Goal: Task Accomplishment & Management: Complete application form

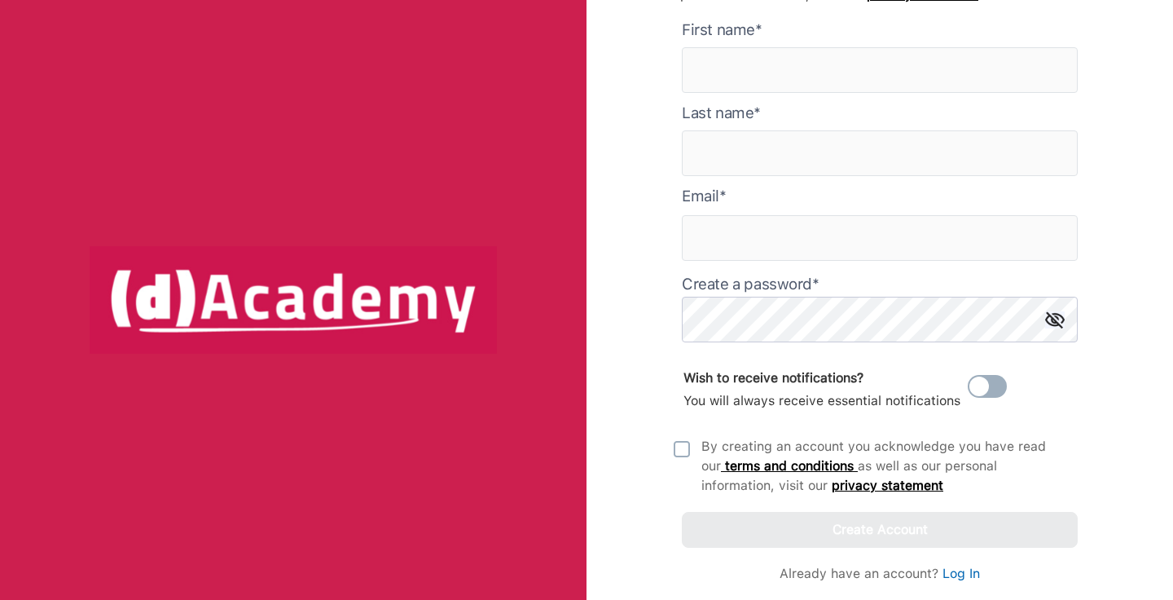
scroll to position [141, 0]
click at [844, 211] on form "First name* Last name* Email * Create a password* Wish to receive notifications…" at bounding box center [880, 284] width 396 height 528
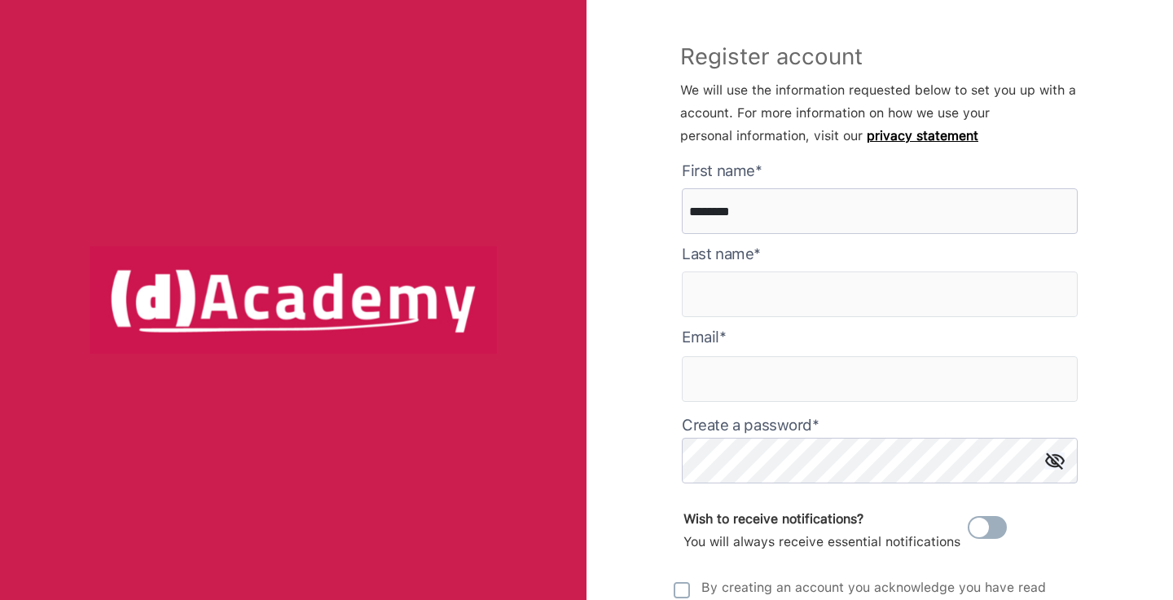
type here "********"
click at [822, 319] on form "First name* ******** Last name* Email * Create a password* Wish to receive noti…" at bounding box center [880, 424] width 396 height 528
type input "********"
type input "**********"
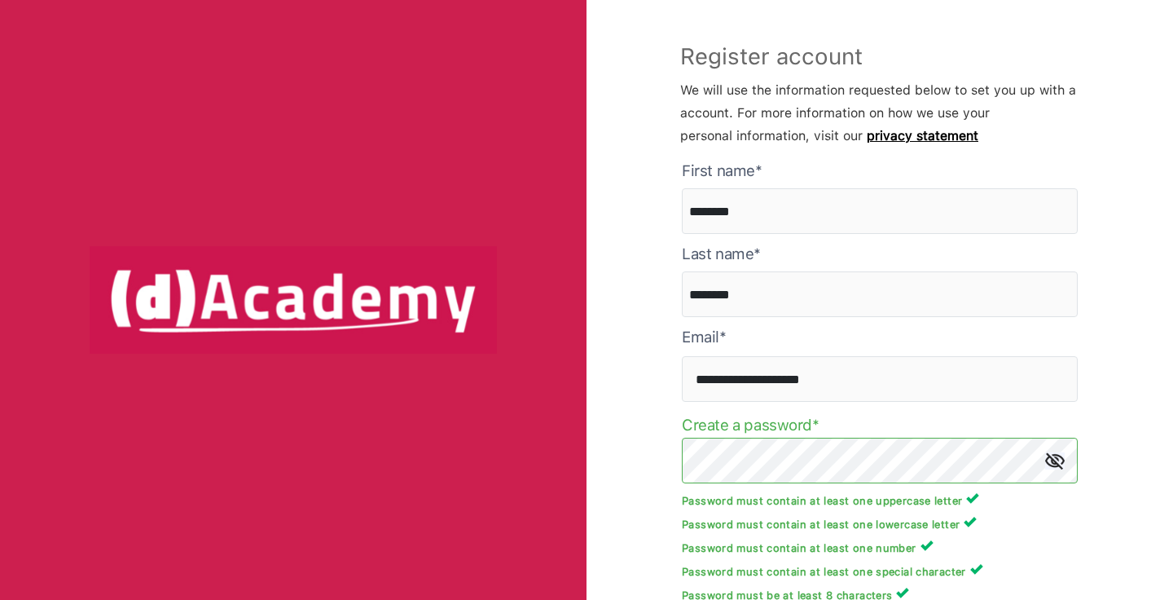
click at [633, 448] on div "**********" at bounding box center [880, 300] width 587 height 600
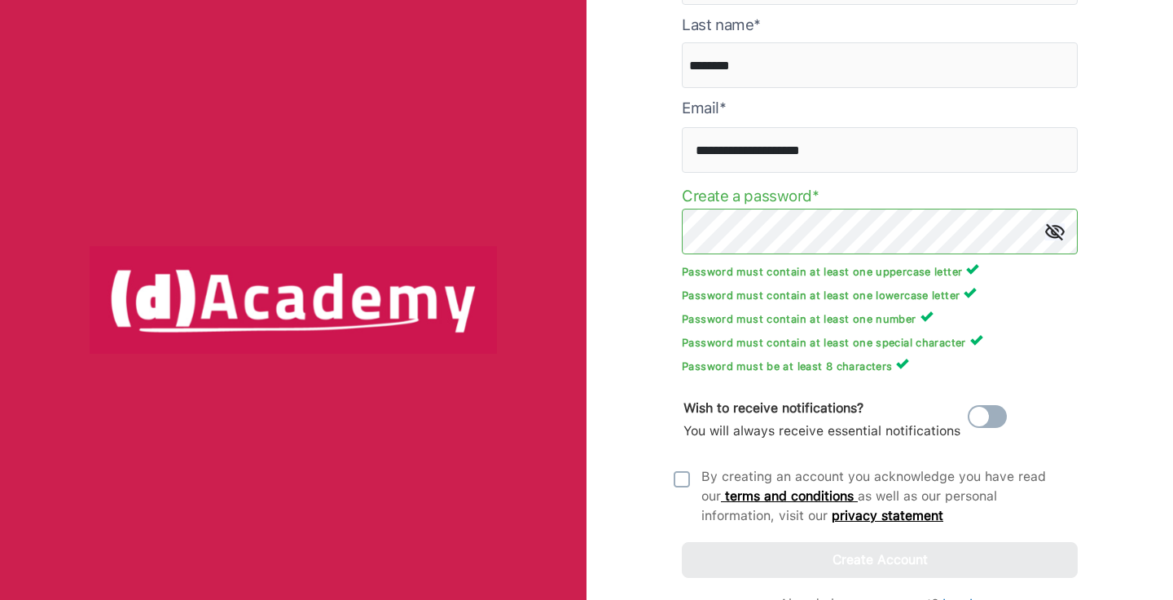
scroll to position [230, 0]
click at [674, 476] on img at bounding box center [682, 478] width 16 height 16
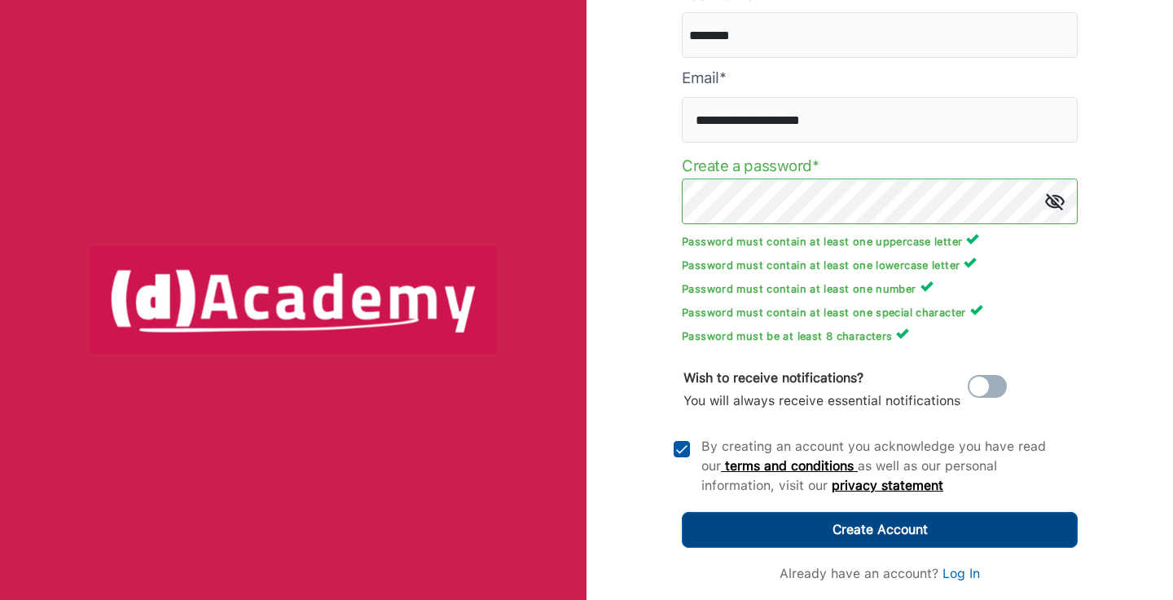
scroll to position [259, 0]
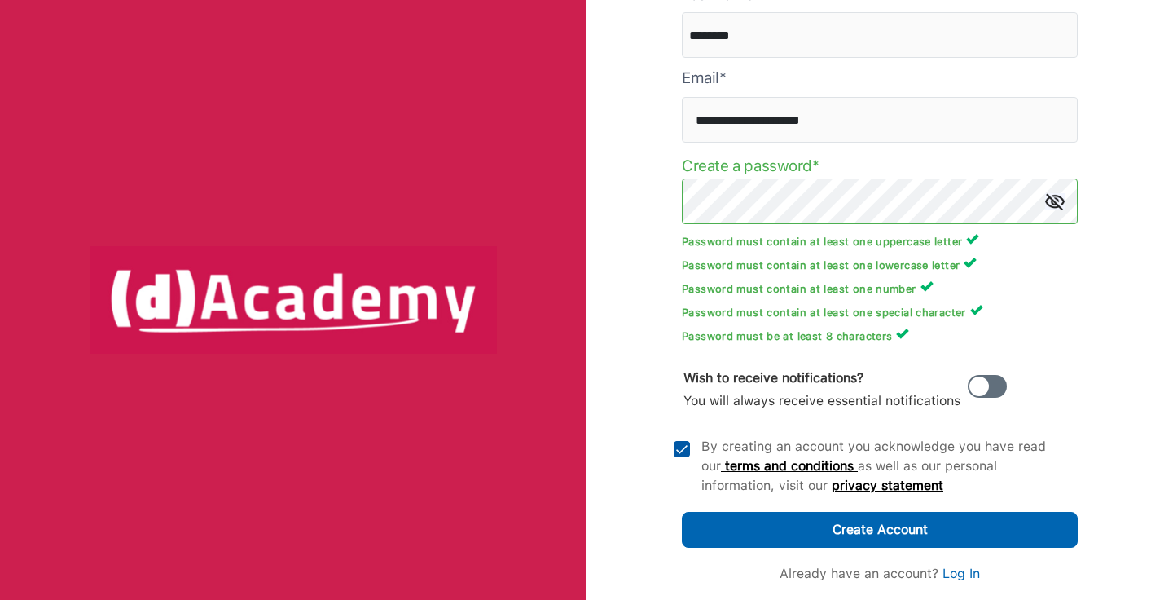
click at [991, 376] on span at bounding box center [987, 386] width 39 height 23
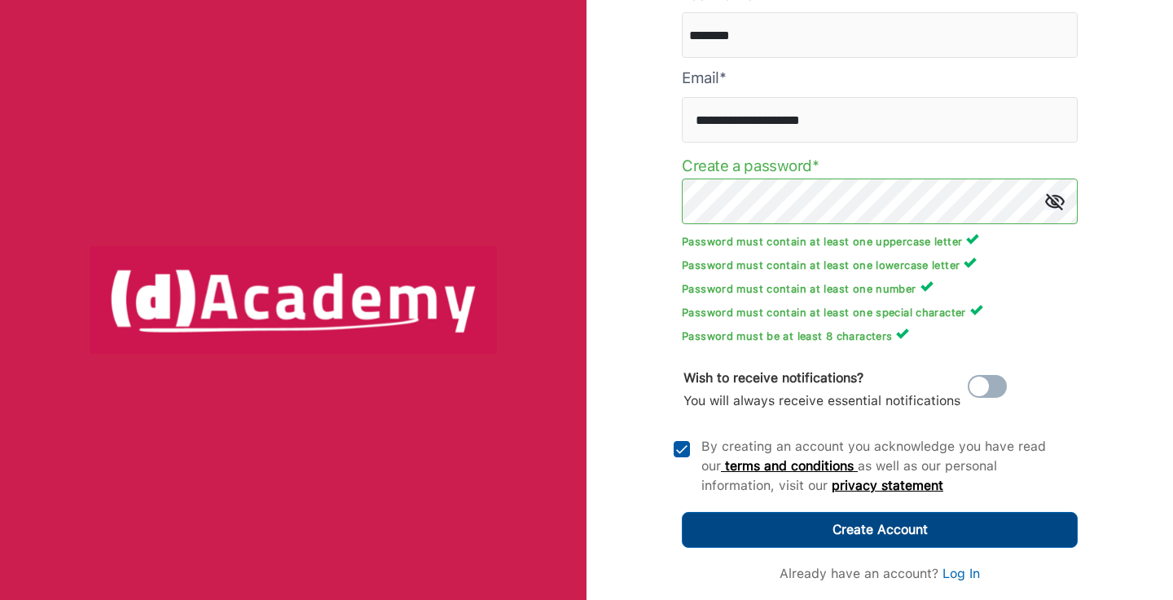
click at [926, 525] on div "Create Account" at bounding box center [880, 529] width 95 height 23
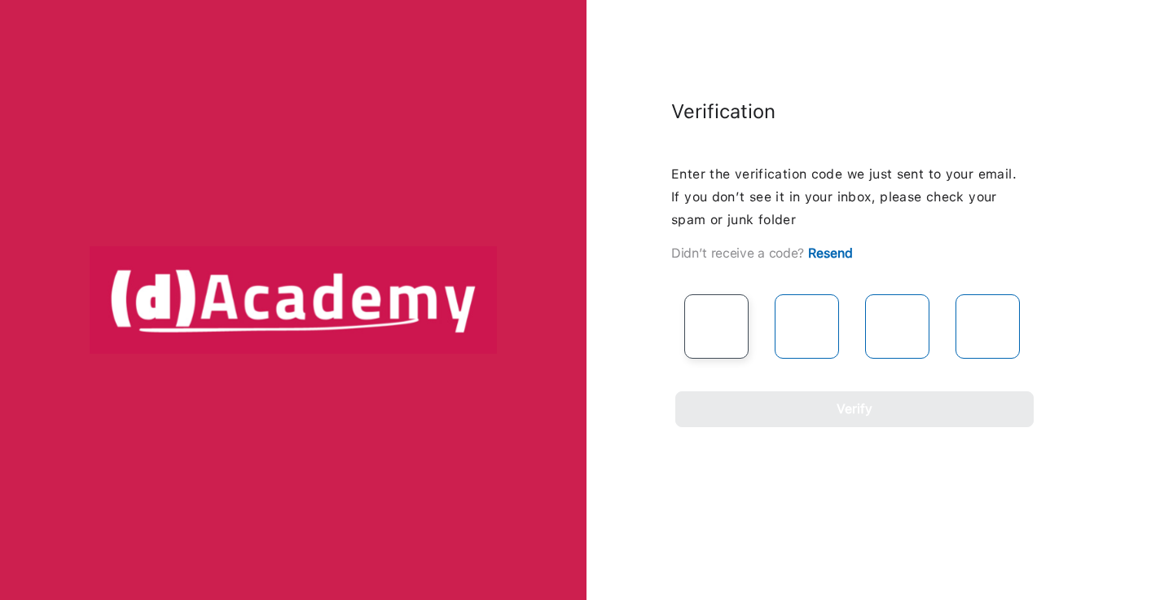
click at [738, 340] on input "text" at bounding box center [716, 326] width 64 height 64
type input "*"
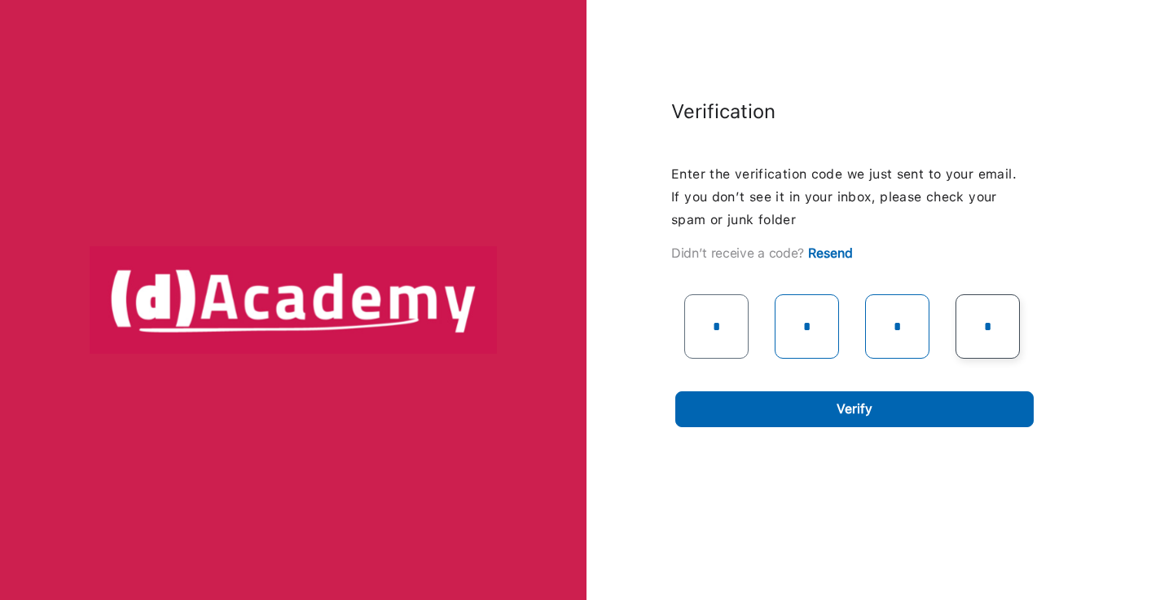
type input "*"
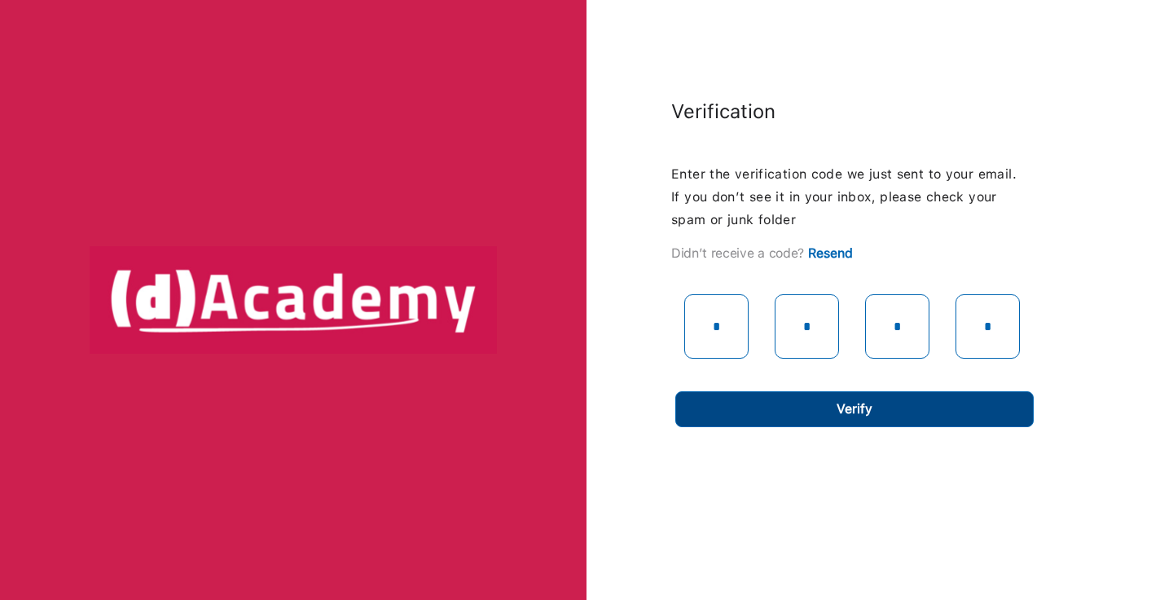
click at [851, 404] on div "Verify" at bounding box center [855, 409] width 36 height 23
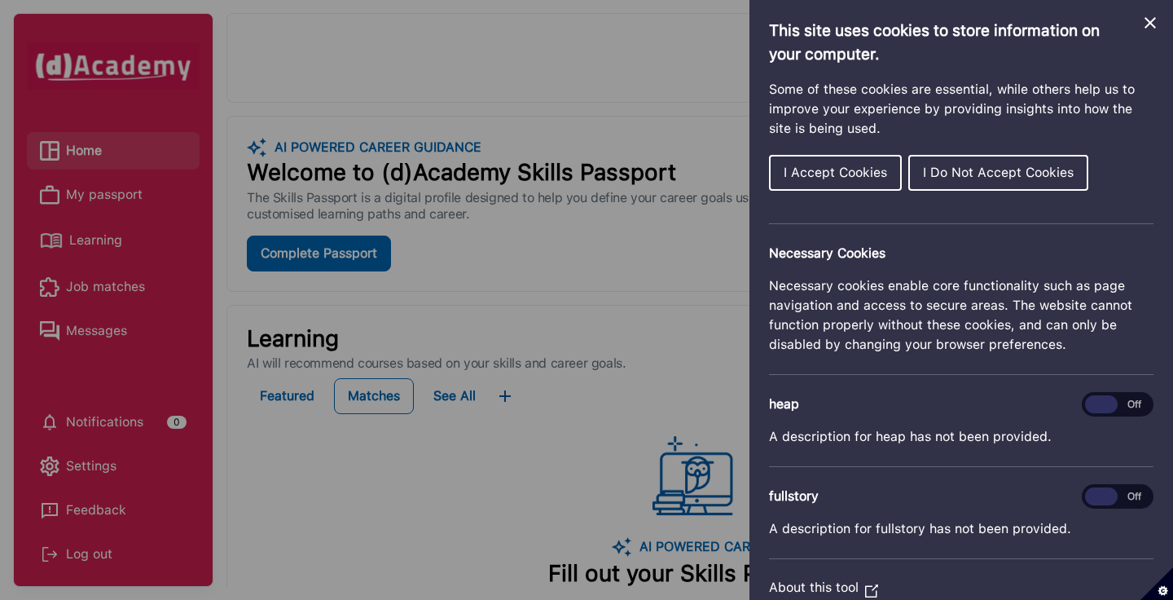
click at [1160, 21] on div "This site uses cookies to store information on your computer. Some of these coo…" at bounding box center [961, 300] width 424 height 600
click at [1158, 21] on icon "Close Cookie Control" at bounding box center [1150, 23] width 20 height 20
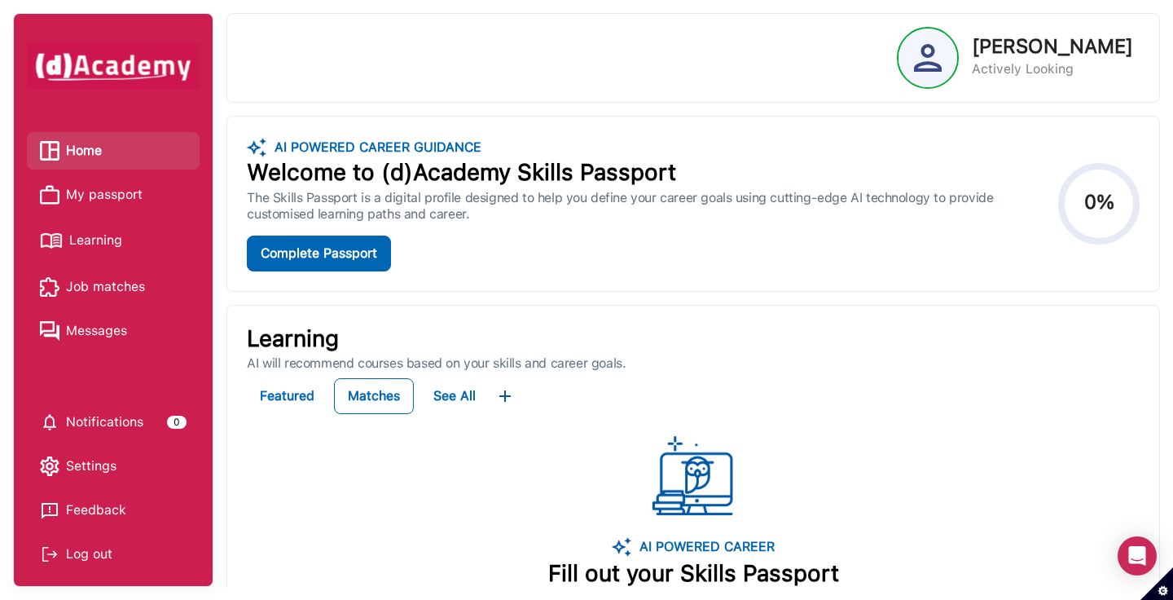
click at [134, 194] on span "My passport" at bounding box center [104, 194] width 77 height 24
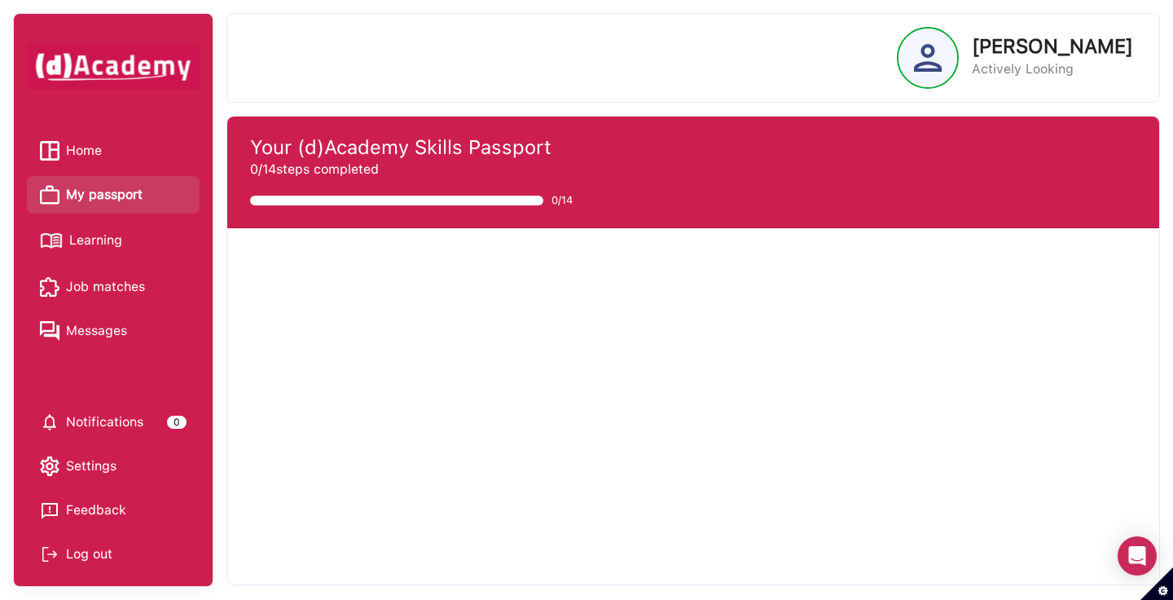
click at [145, 152] on link "Home" at bounding box center [113, 150] width 147 height 24
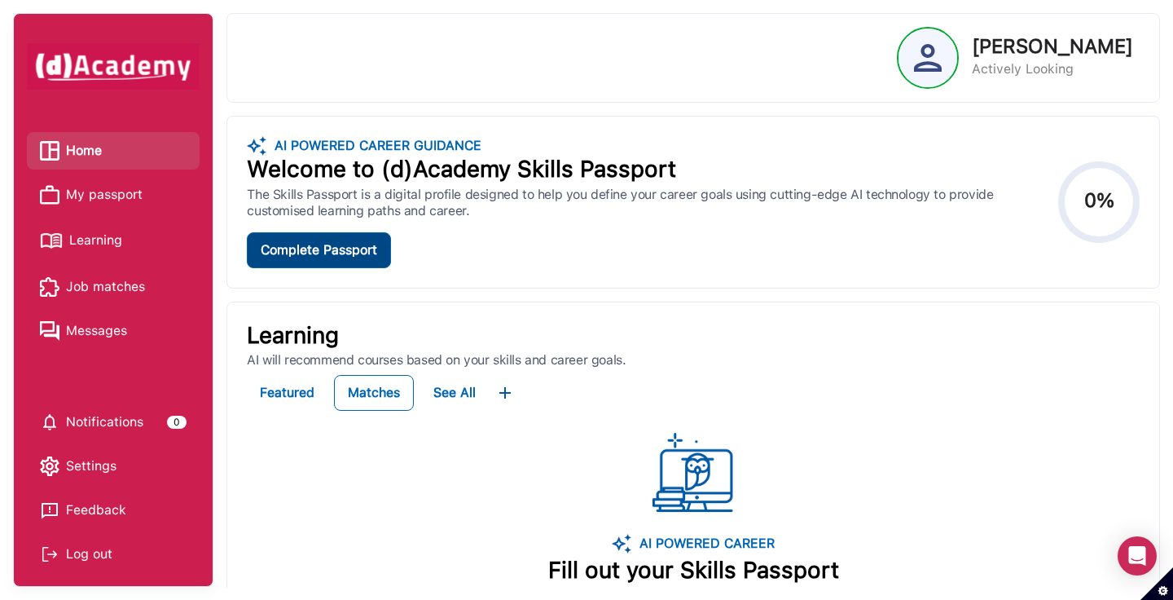
click at [358, 253] on div "Complete Passport" at bounding box center [319, 250] width 116 height 20
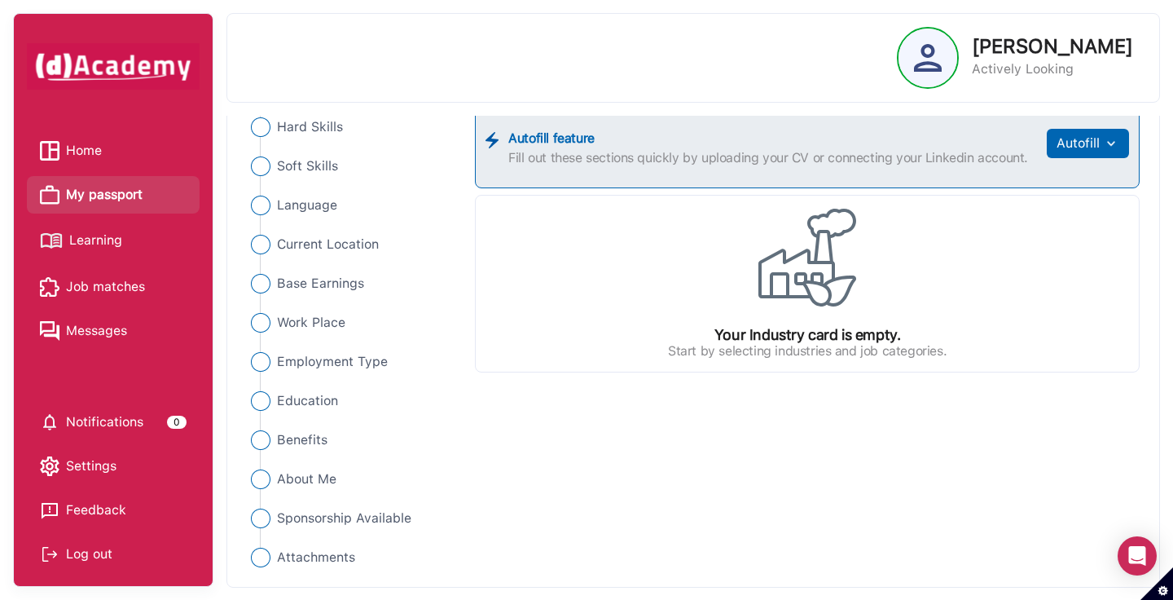
scroll to position [208, 0]
click at [138, 236] on link "Learning" at bounding box center [113, 240] width 147 height 29
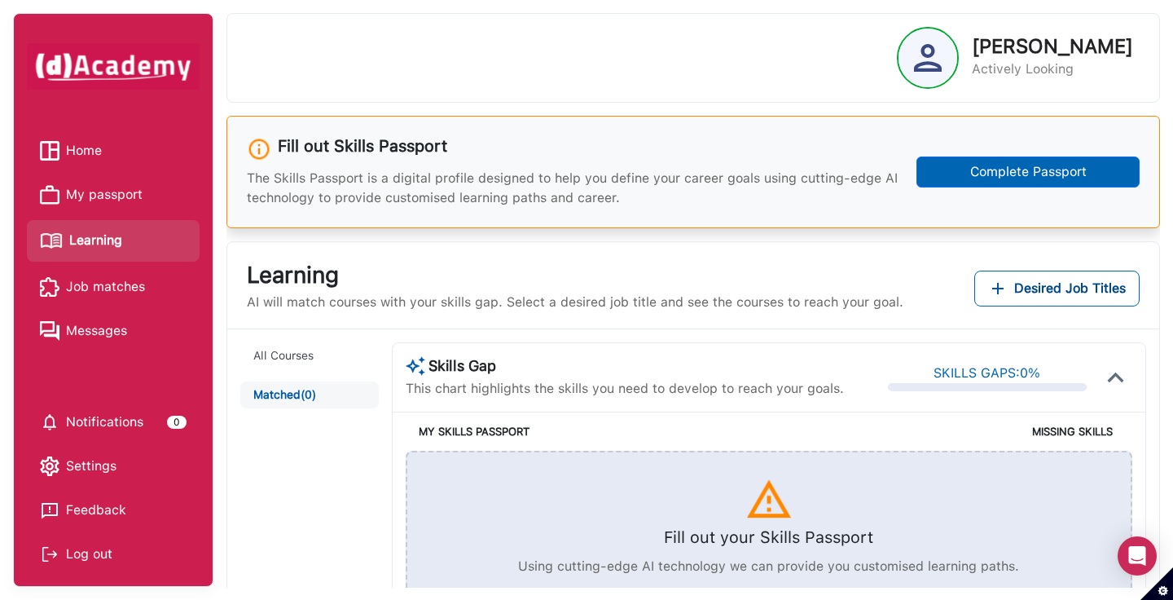
click at [128, 279] on span "Job matches" at bounding box center [105, 287] width 79 height 24
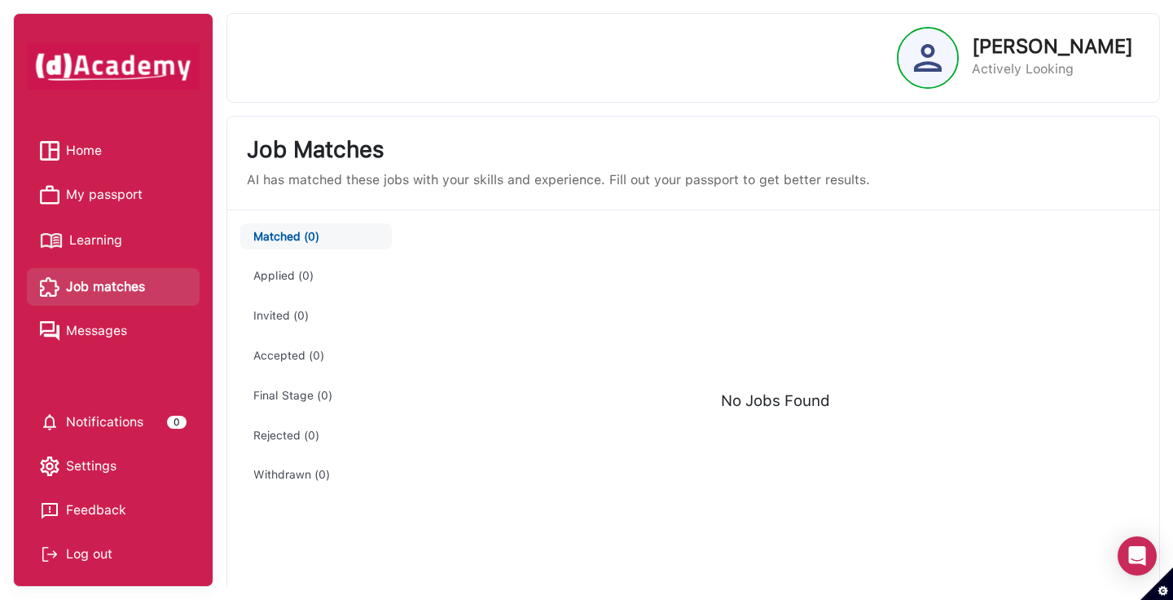
click at [1003, 37] on p "[PERSON_NAME]" at bounding box center [1052, 47] width 161 height 20
click at [899, 51] on div at bounding box center [928, 58] width 59 height 59
click at [131, 143] on link "Home" at bounding box center [113, 150] width 147 height 24
